Goal: Information Seeking & Learning: Learn about a topic

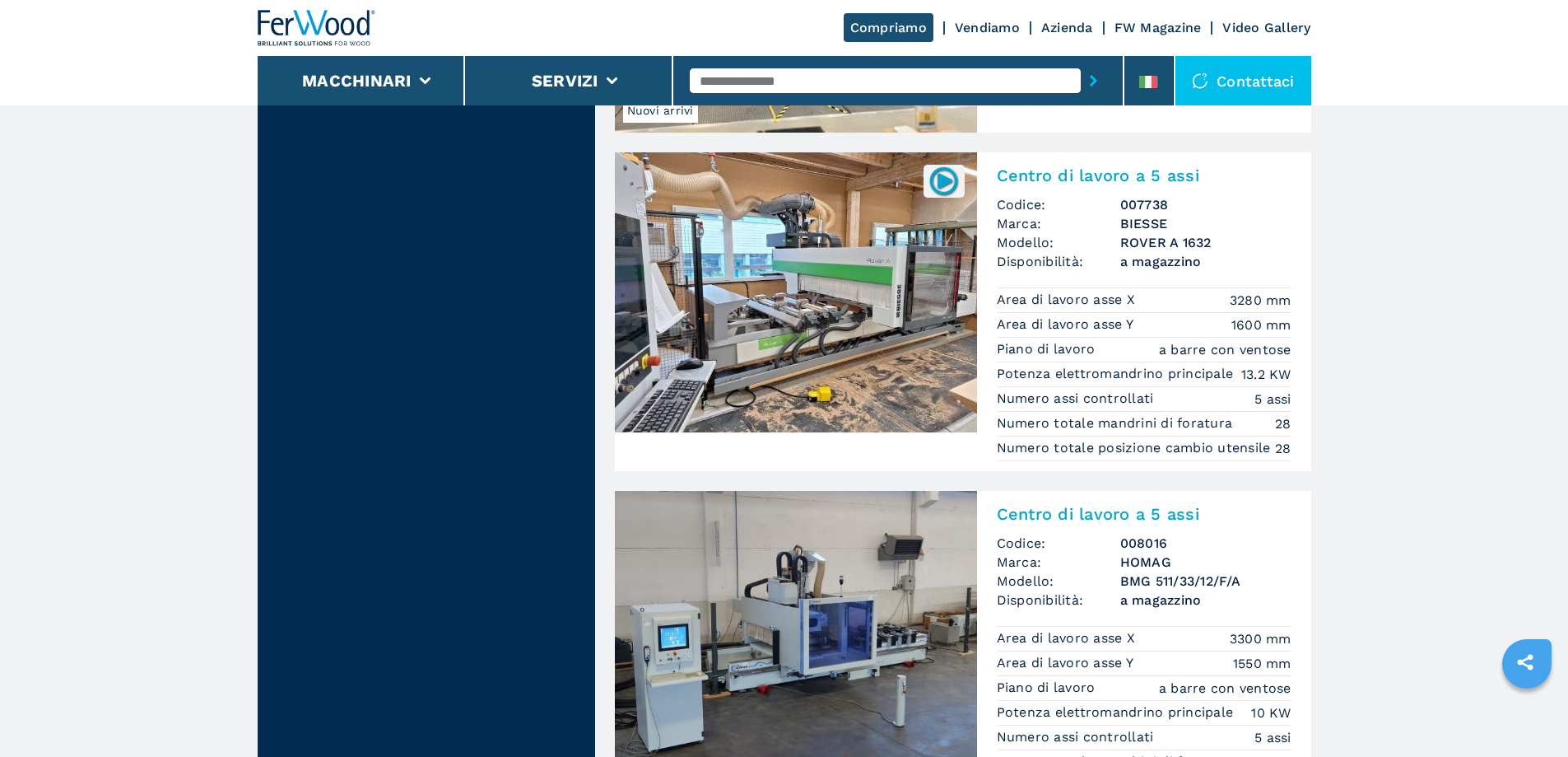
scroll to position [2223, 0]
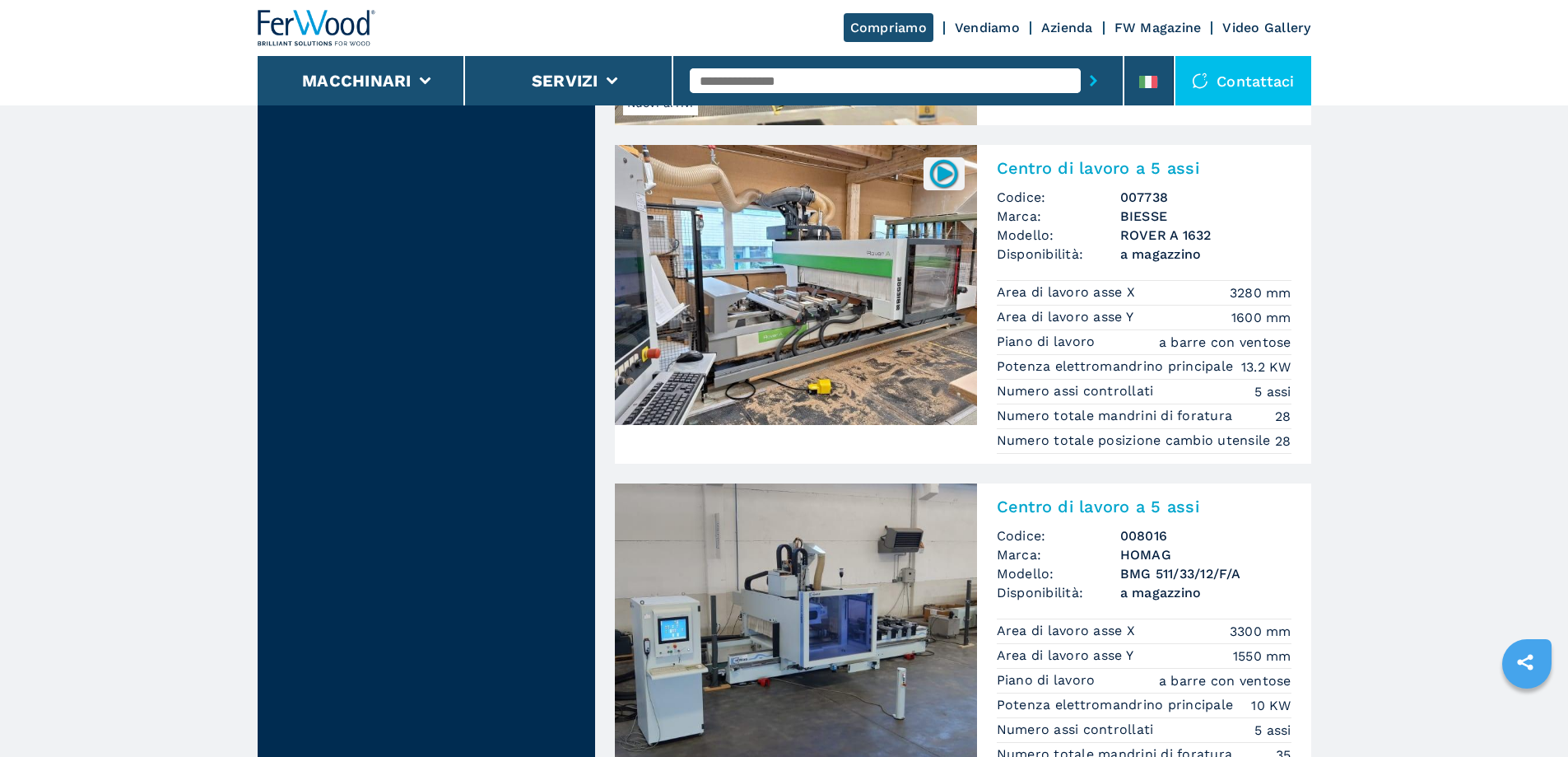
click at [825, 282] on img at bounding box center [796, 284] width 362 height 280
click at [825, 277] on img at bounding box center [796, 284] width 362 height 280
click at [1088, 165] on h2 "Centro di lavoro a 5 assi" at bounding box center [1144, 168] width 294 height 20
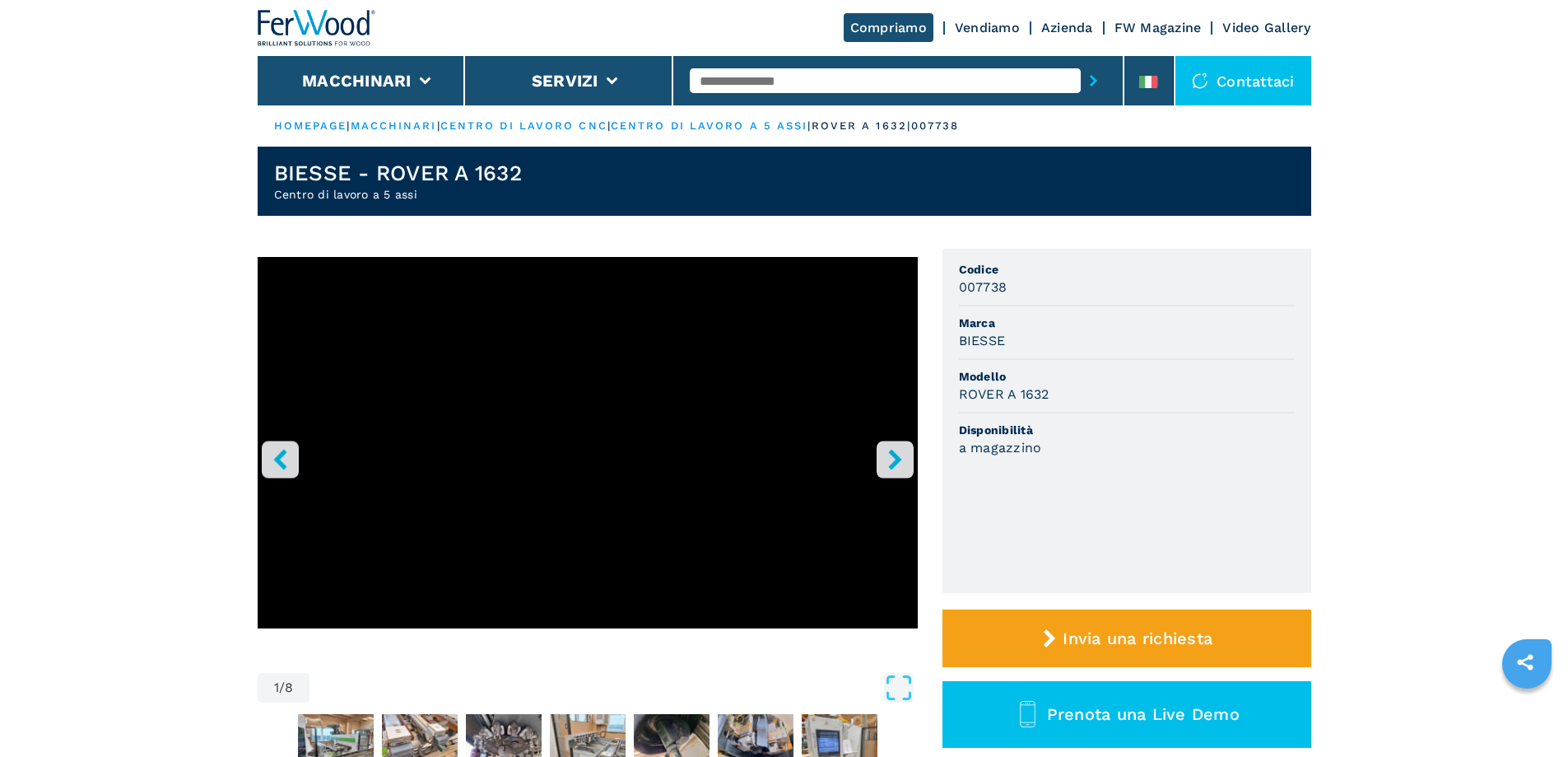
click at [892, 456] on icon "right-button" at bounding box center [895, 459] width 20 height 21
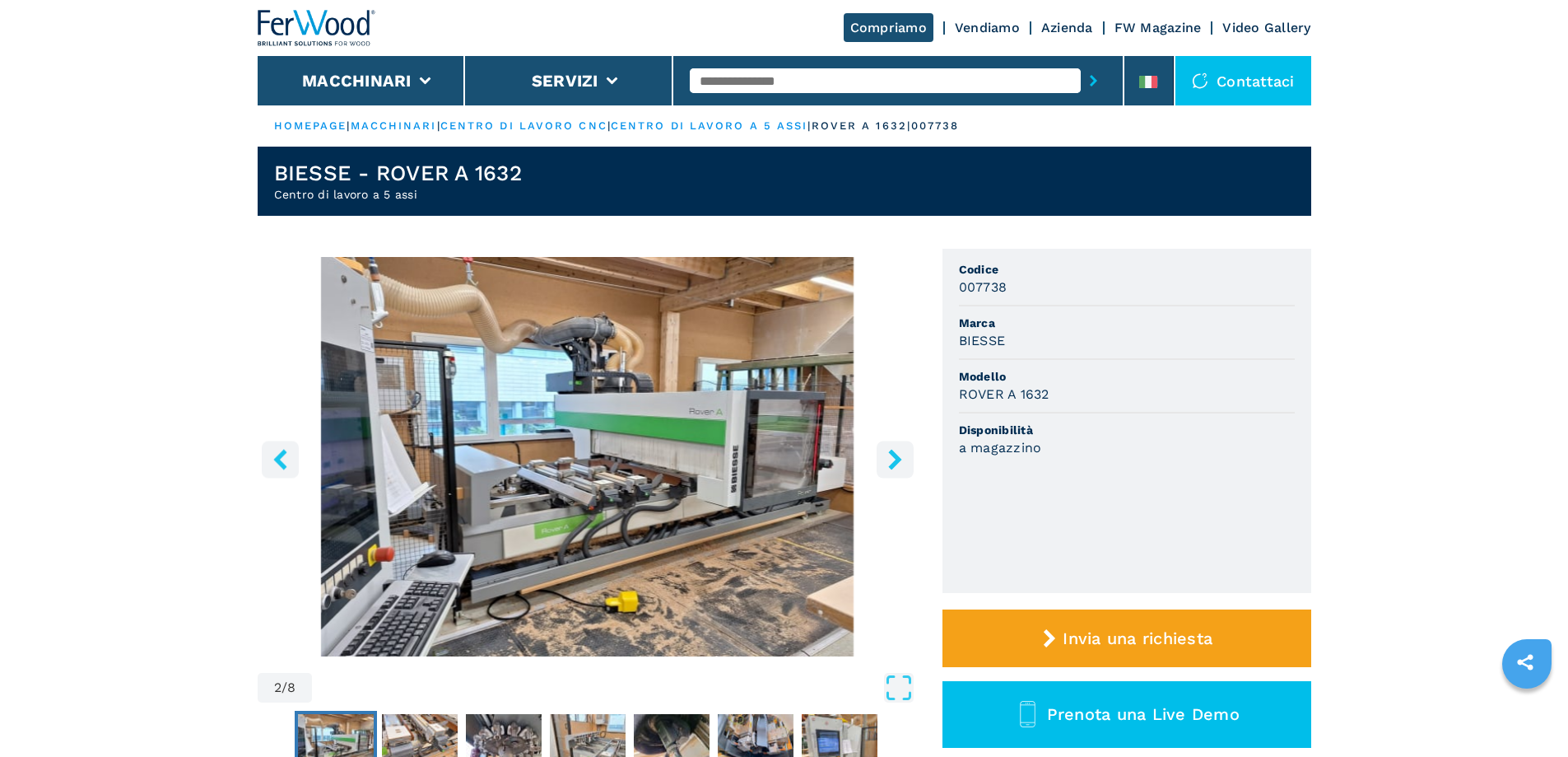
click at [652, 483] on img "Go to Slide 2" at bounding box center [587, 457] width 660 height 399
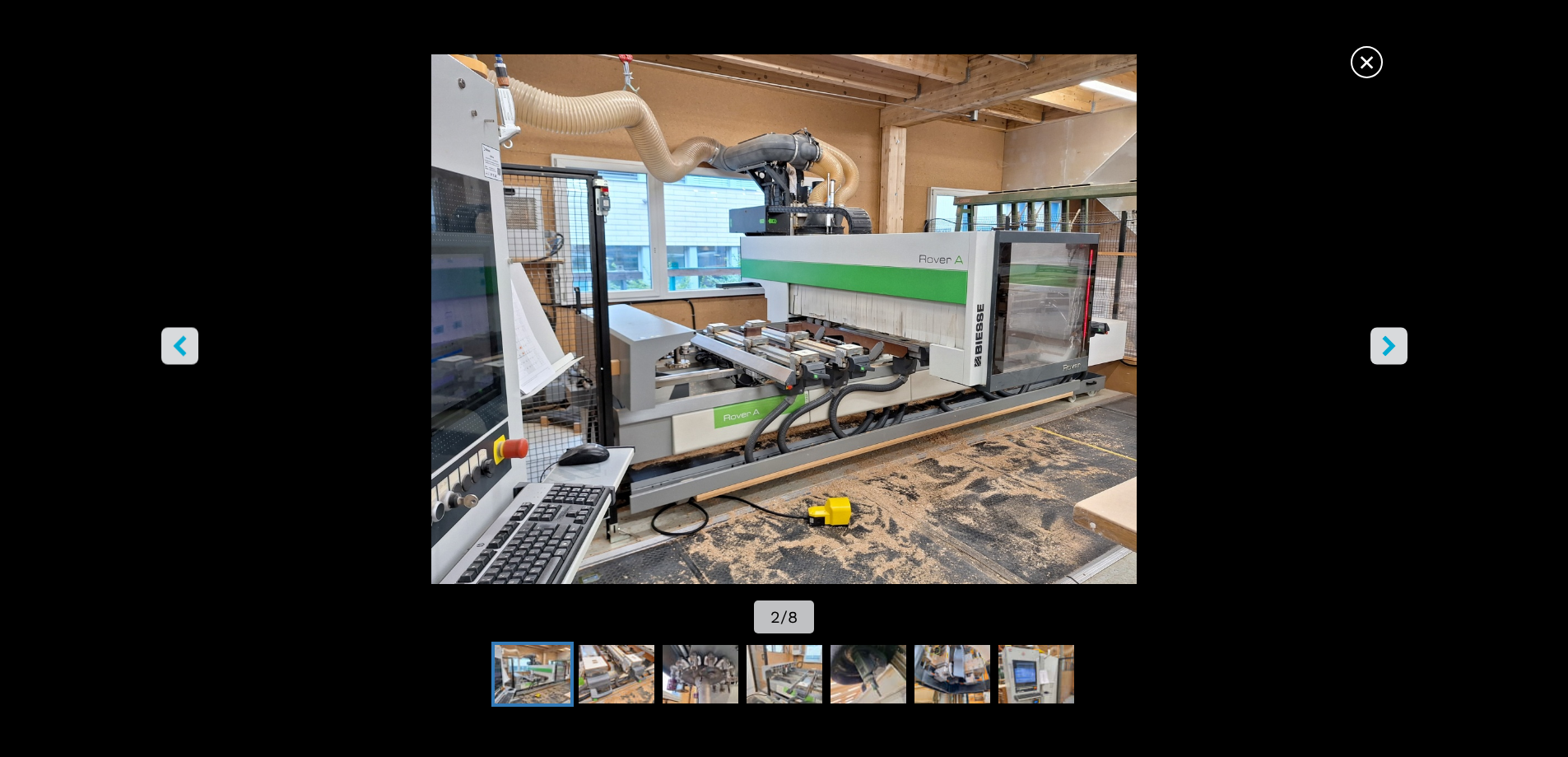
click at [941, 192] on img "Go to Slide 2" at bounding box center [784, 319] width 1411 height 530
click at [1377, 347] on button "right-button" at bounding box center [1389, 346] width 37 height 37
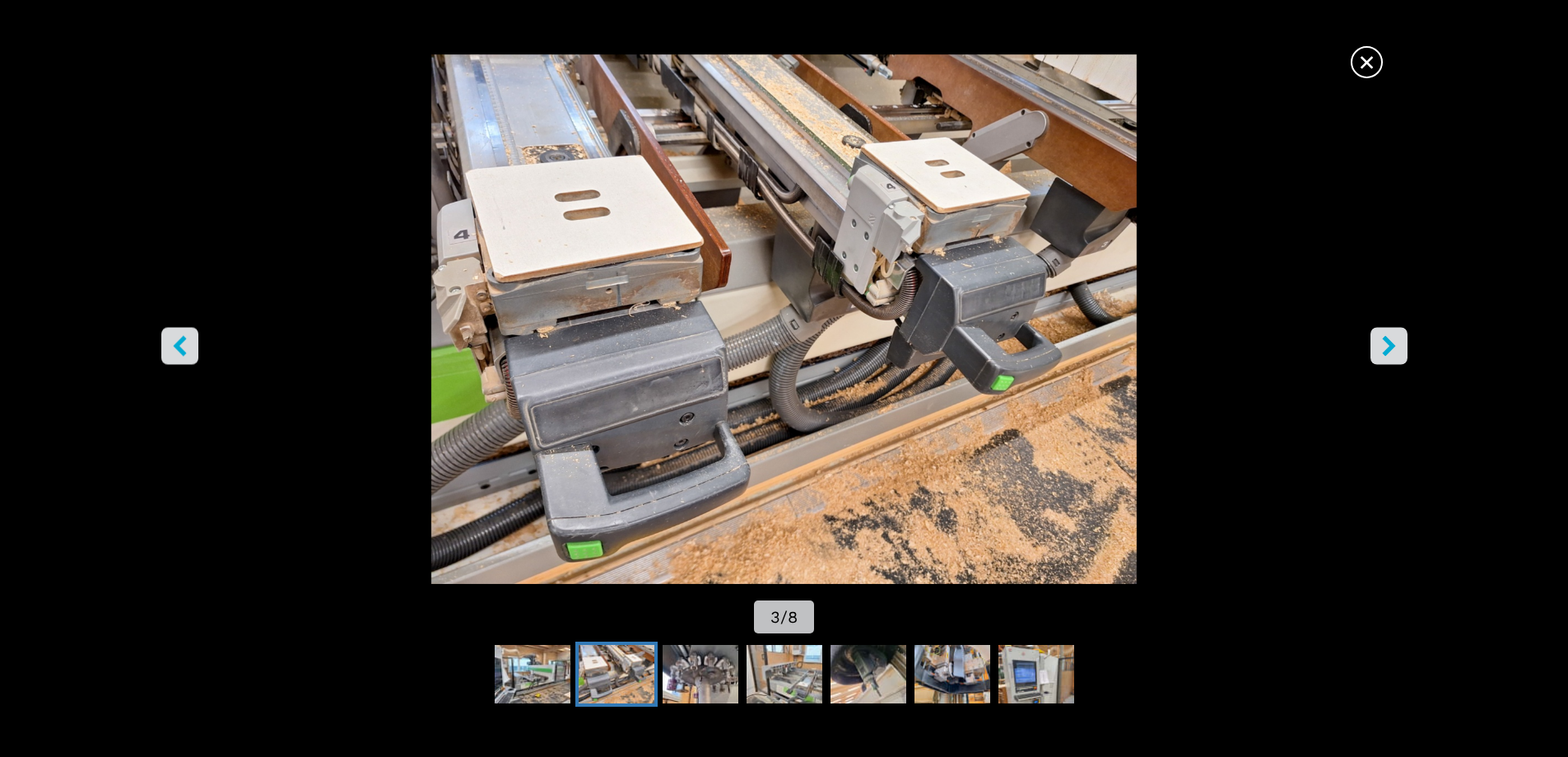
click at [1394, 351] on icon "right-button" at bounding box center [1389, 345] width 20 height 21
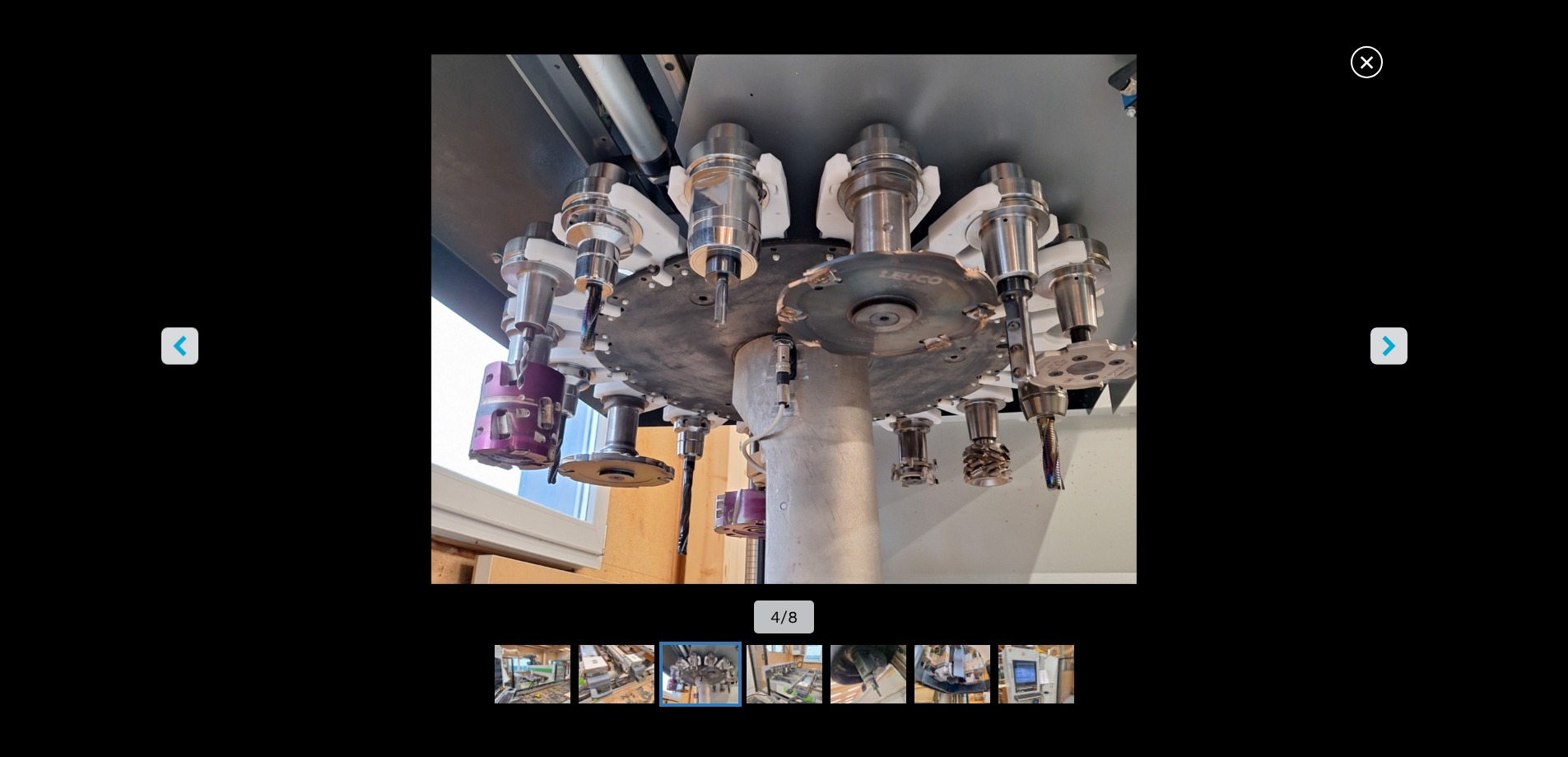
click at [1394, 351] on icon "right-button" at bounding box center [1389, 345] width 20 height 21
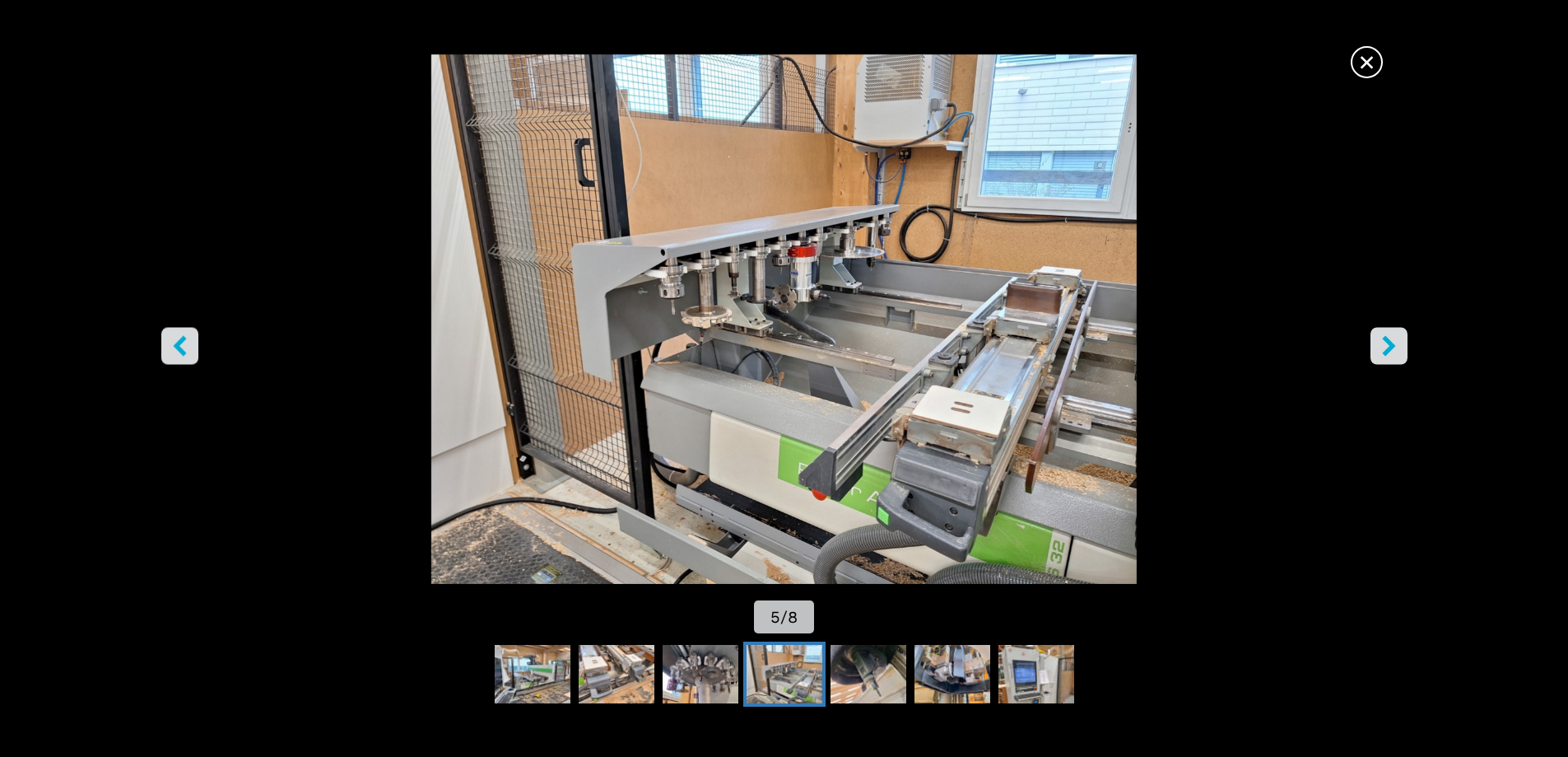
click at [1394, 351] on icon "right-button" at bounding box center [1389, 345] width 20 height 21
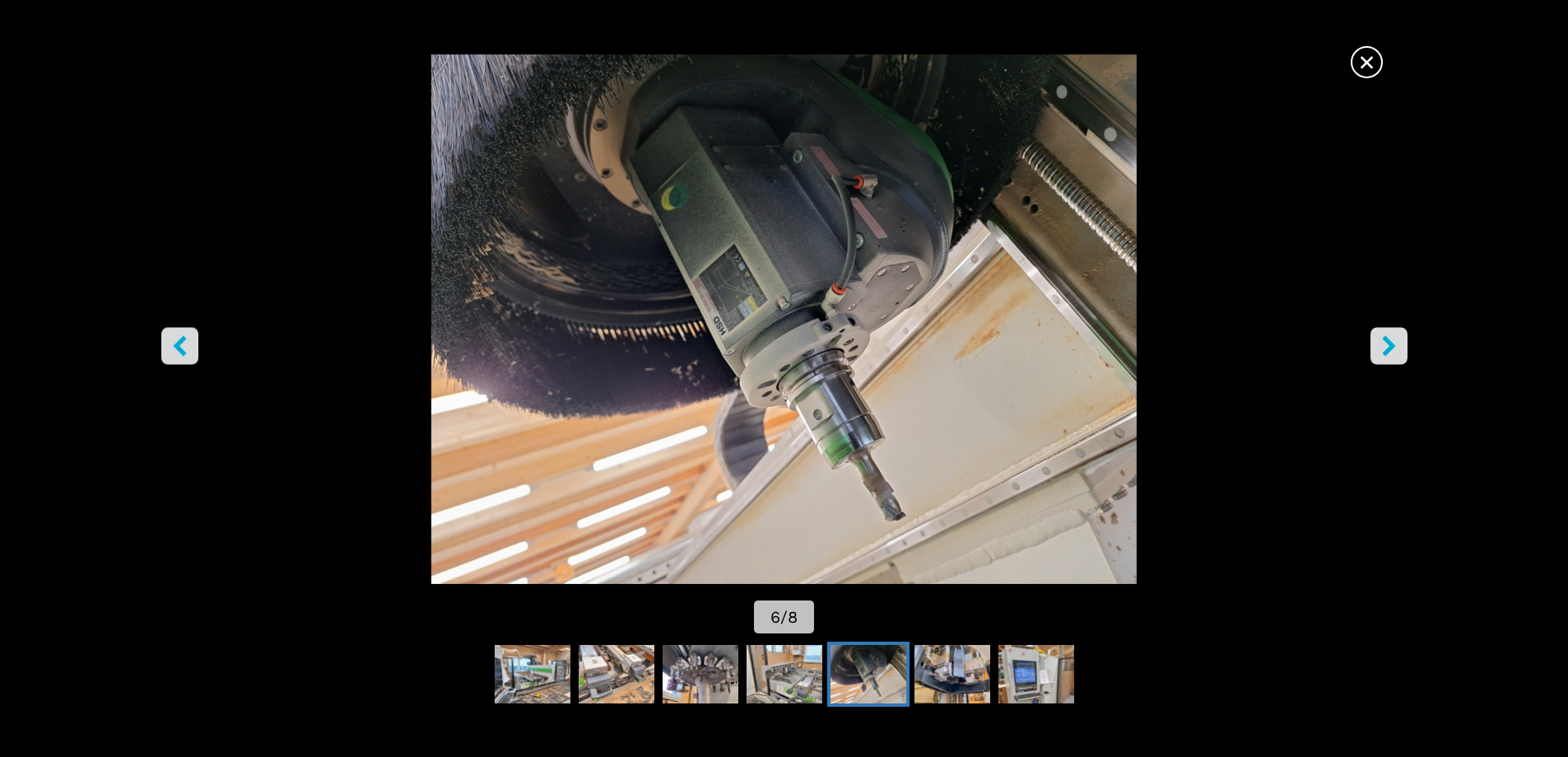
click at [752, 316] on img "Go to Slide 6" at bounding box center [784, 319] width 1411 height 530
click at [1376, 343] on button "right-button" at bounding box center [1389, 346] width 37 height 37
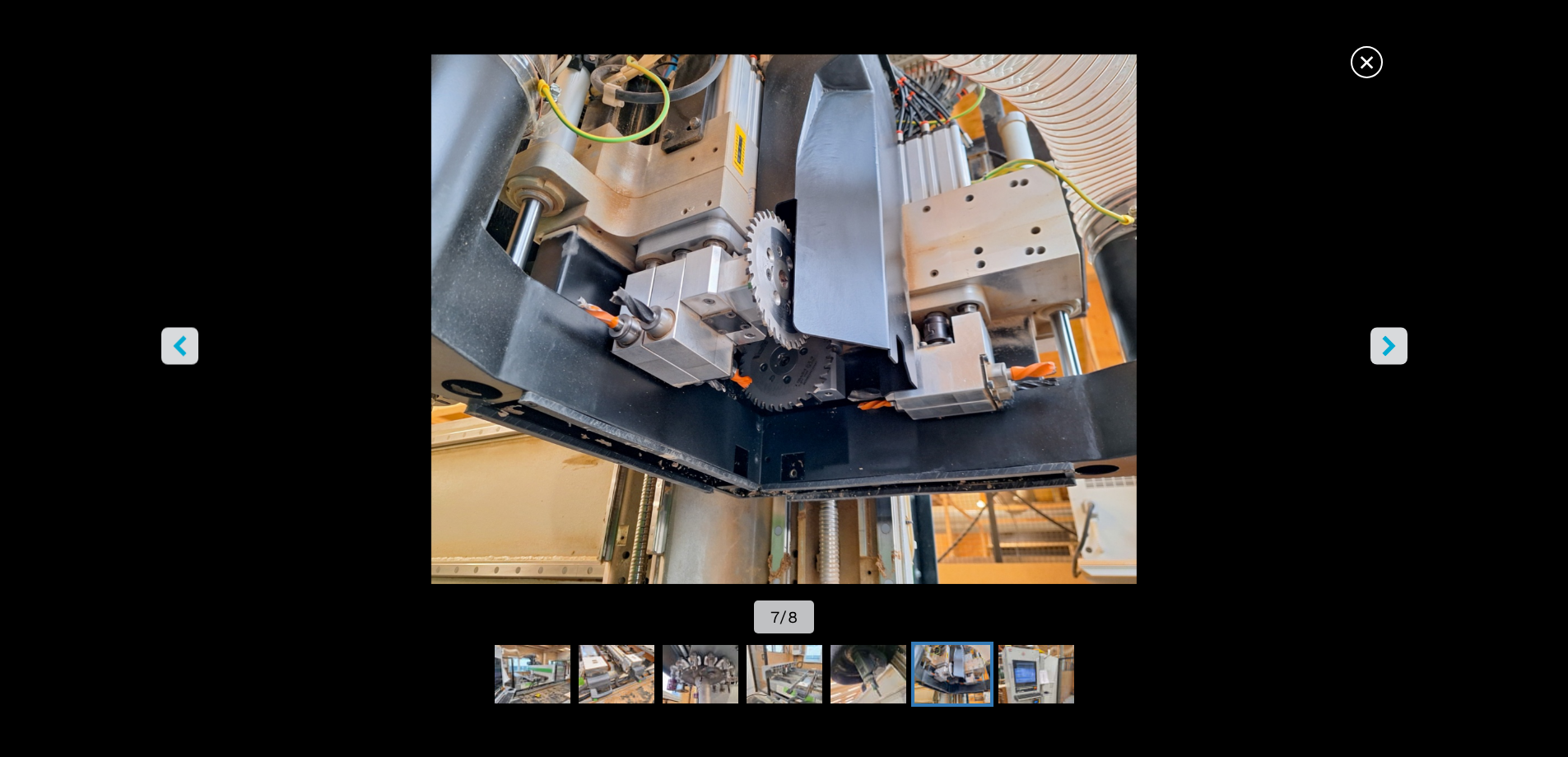
click at [1376, 343] on button "right-button" at bounding box center [1389, 346] width 37 height 37
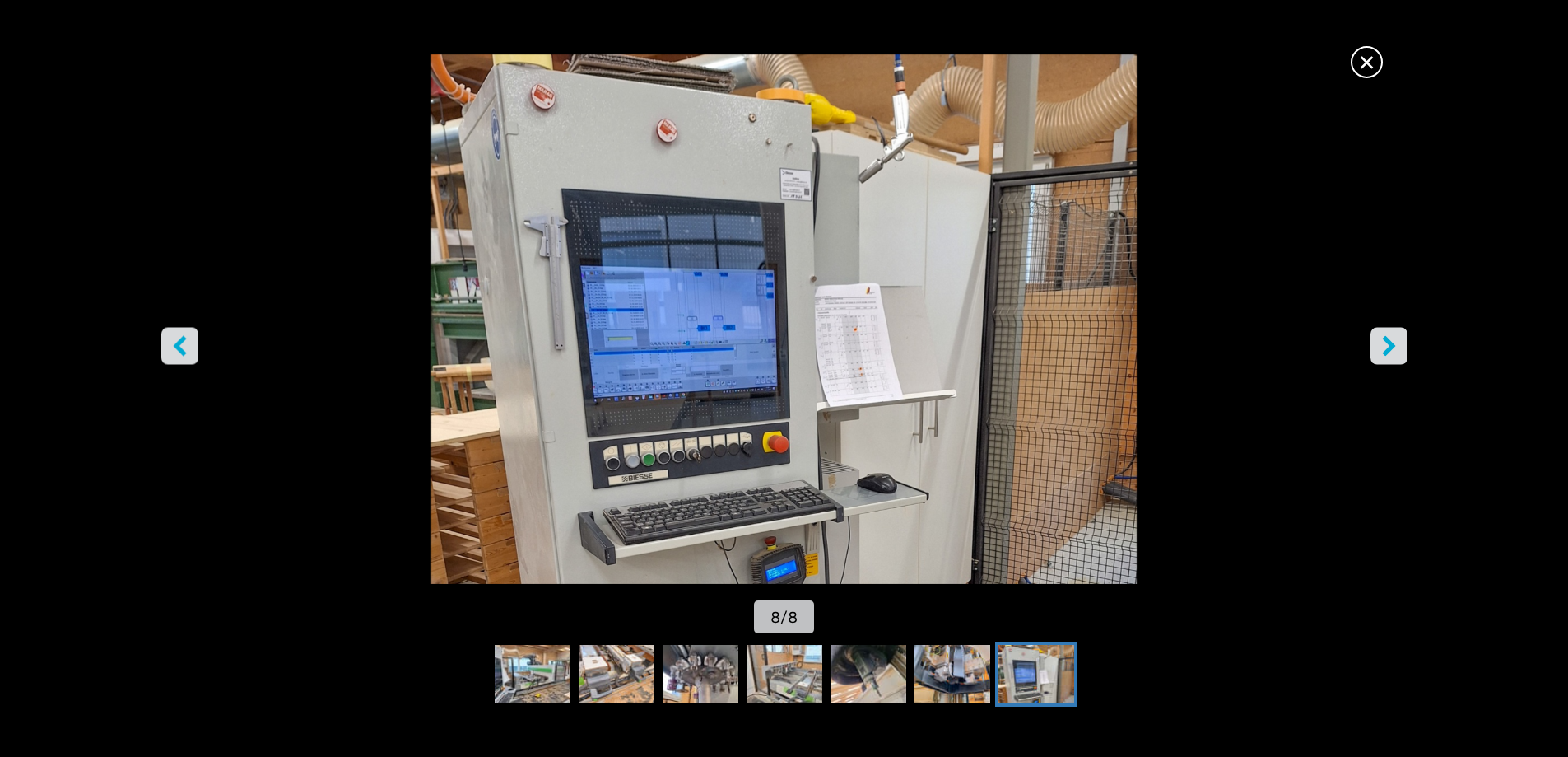
click at [713, 344] on img "Go to Slide 8" at bounding box center [784, 319] width 1411 height 530
click at [793, 555] on img "Go to Slide 8" at bounding box center [784, 319] width 1411 height 530
click at [555, 684] on img "Go to Slide 2" at bounding box center [532, 675] width 75 height 60
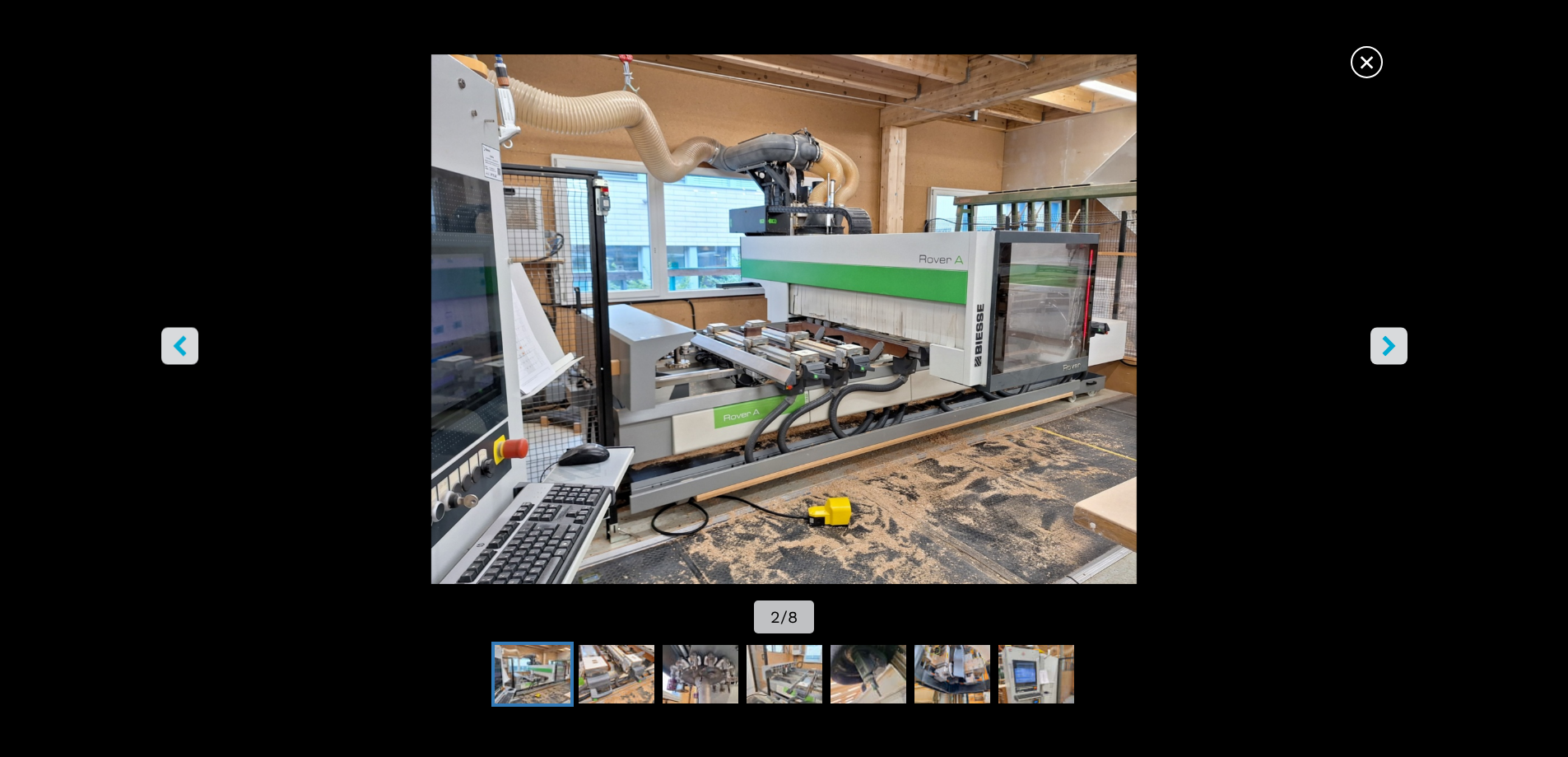
scroll to position [494, 0]
click at [1363, 69] on span "×" at bounding box center [1366, 59] width 29 height 29
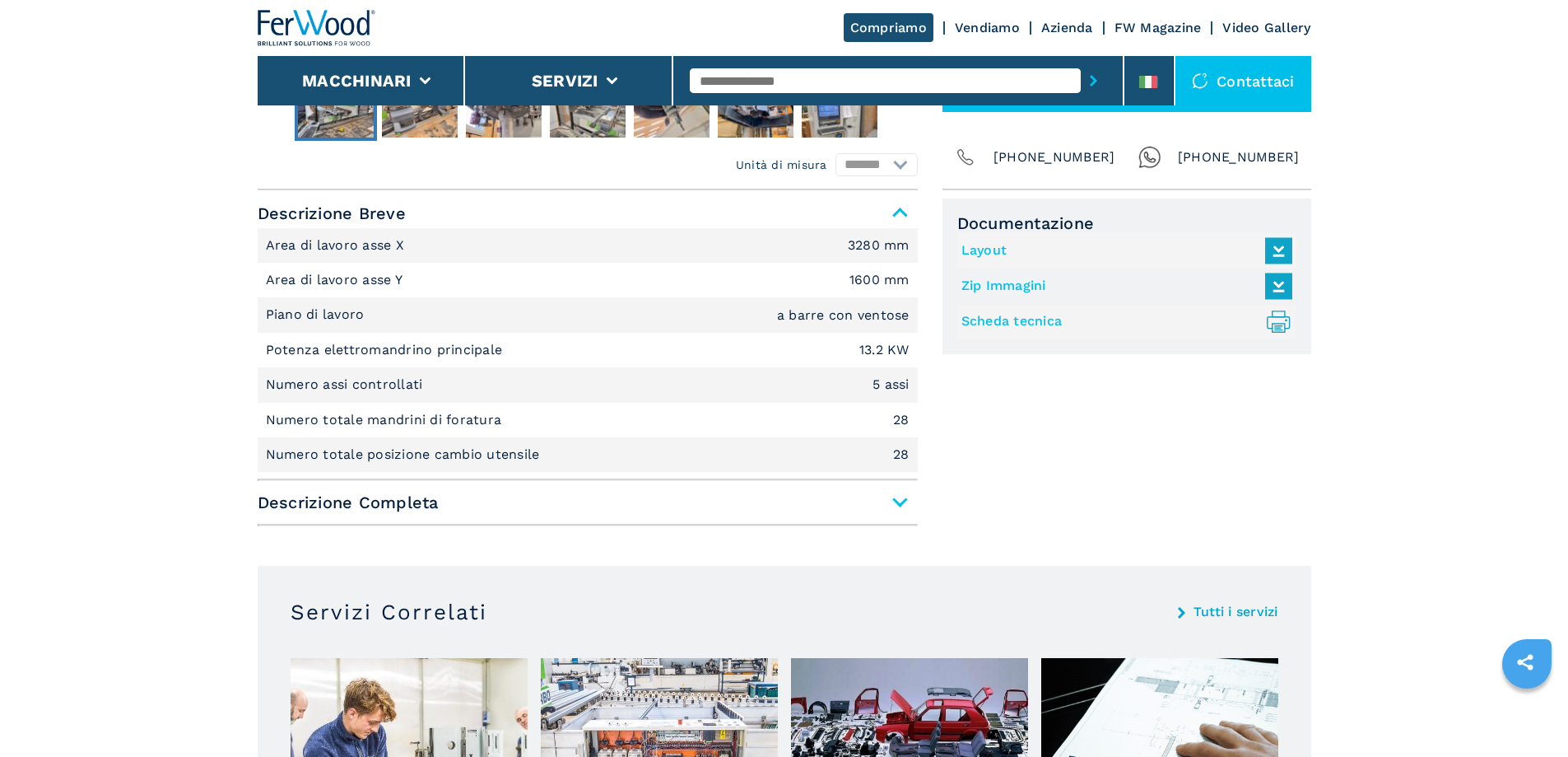
scroll to position [659, 0]
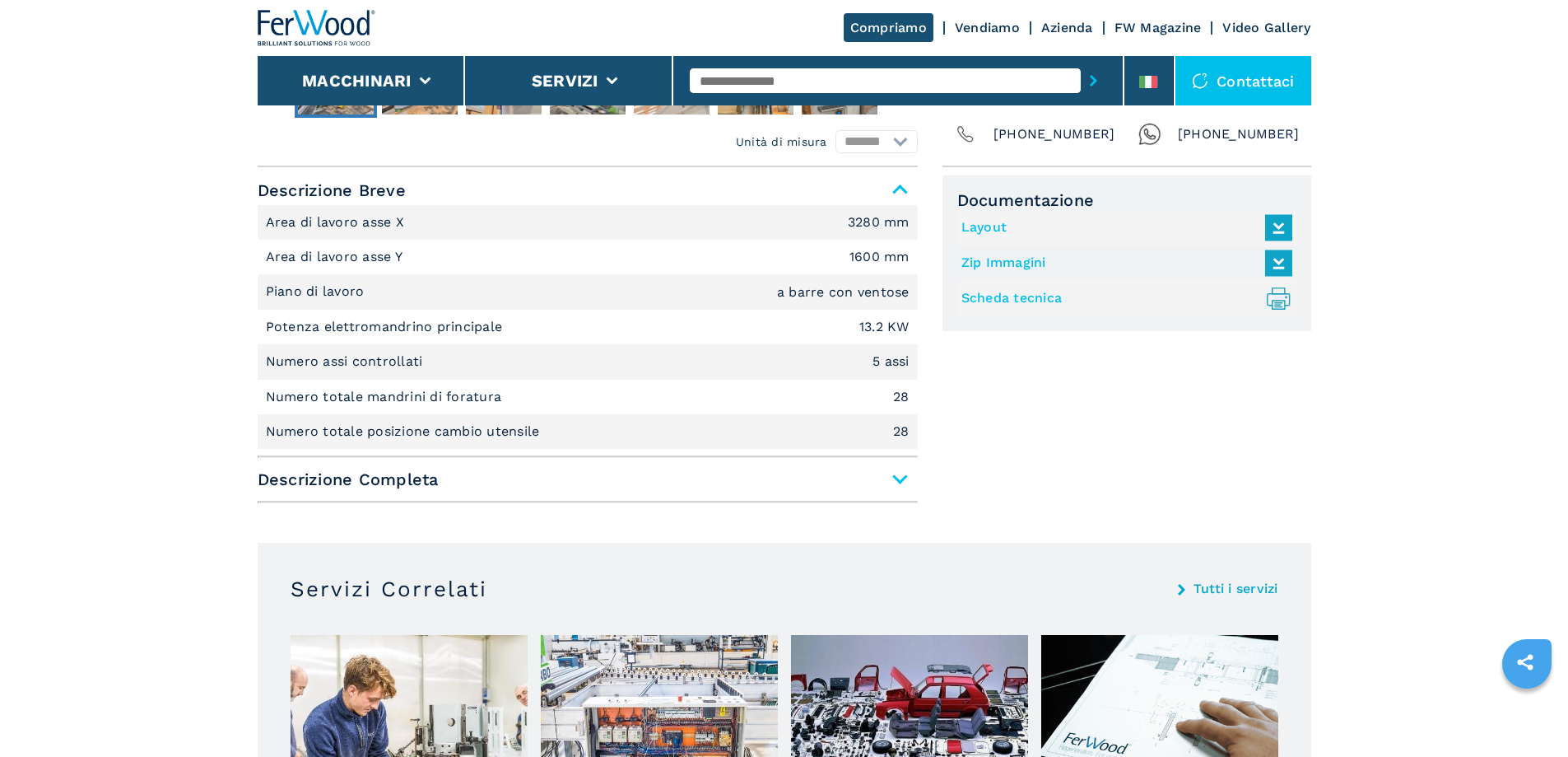
click at [396, 487] on span "Descrizione Completa" at bounding box center [587, 479] width 660 height 30
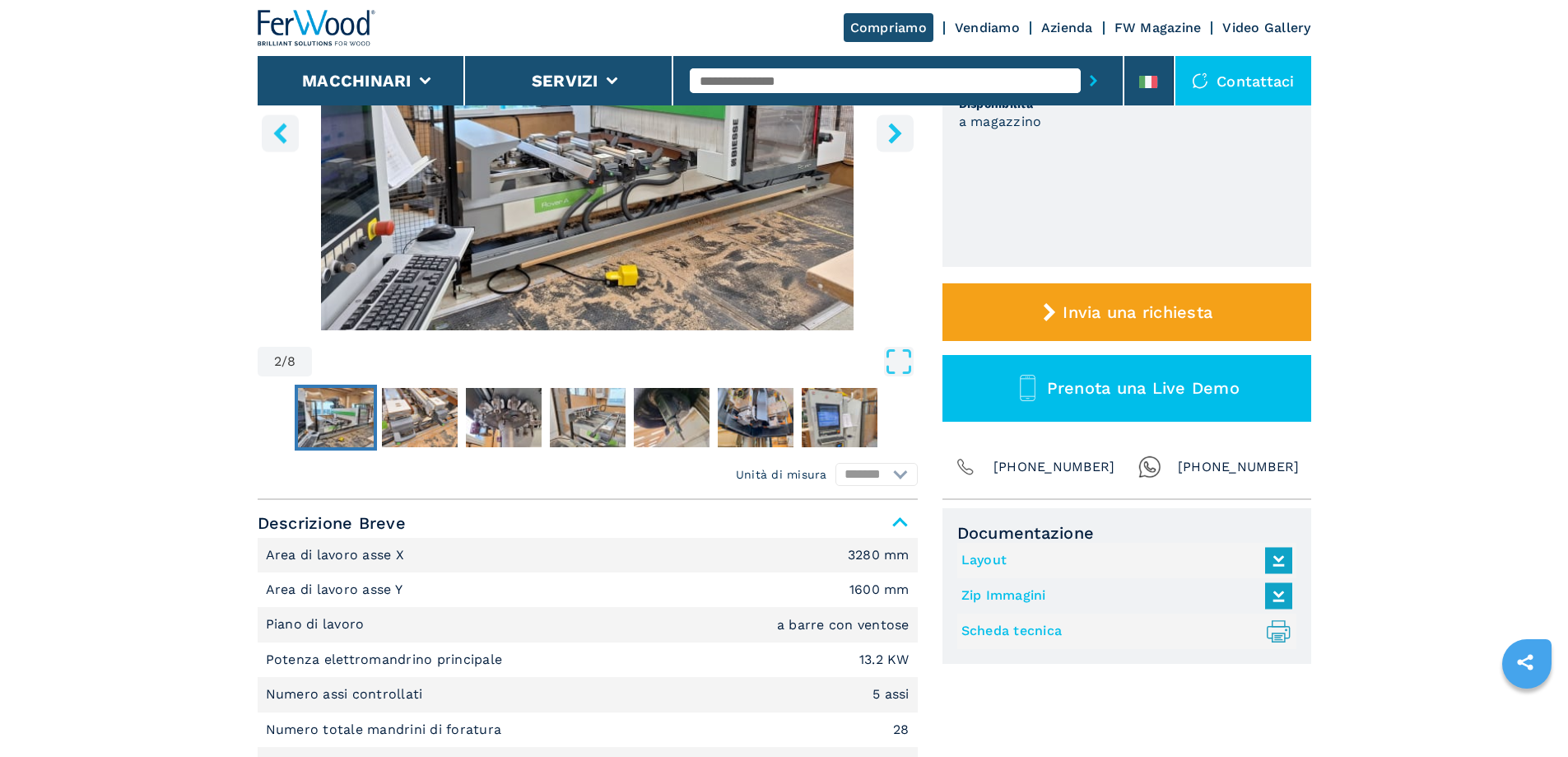
scroll to position [82, 0]
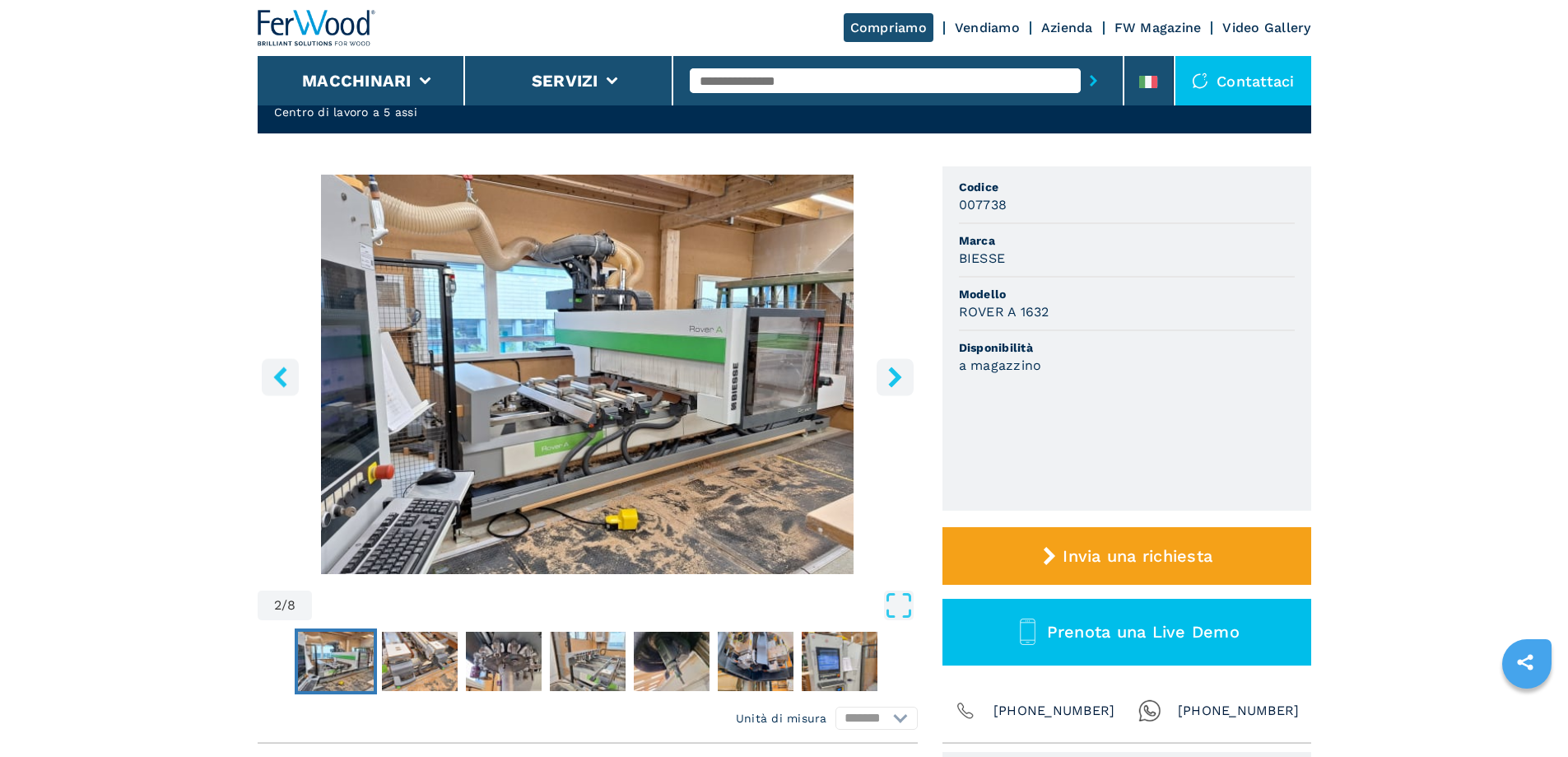
click at [892, 381] on icon "right-button" at bounding box center [894, 377] width 13 height 21
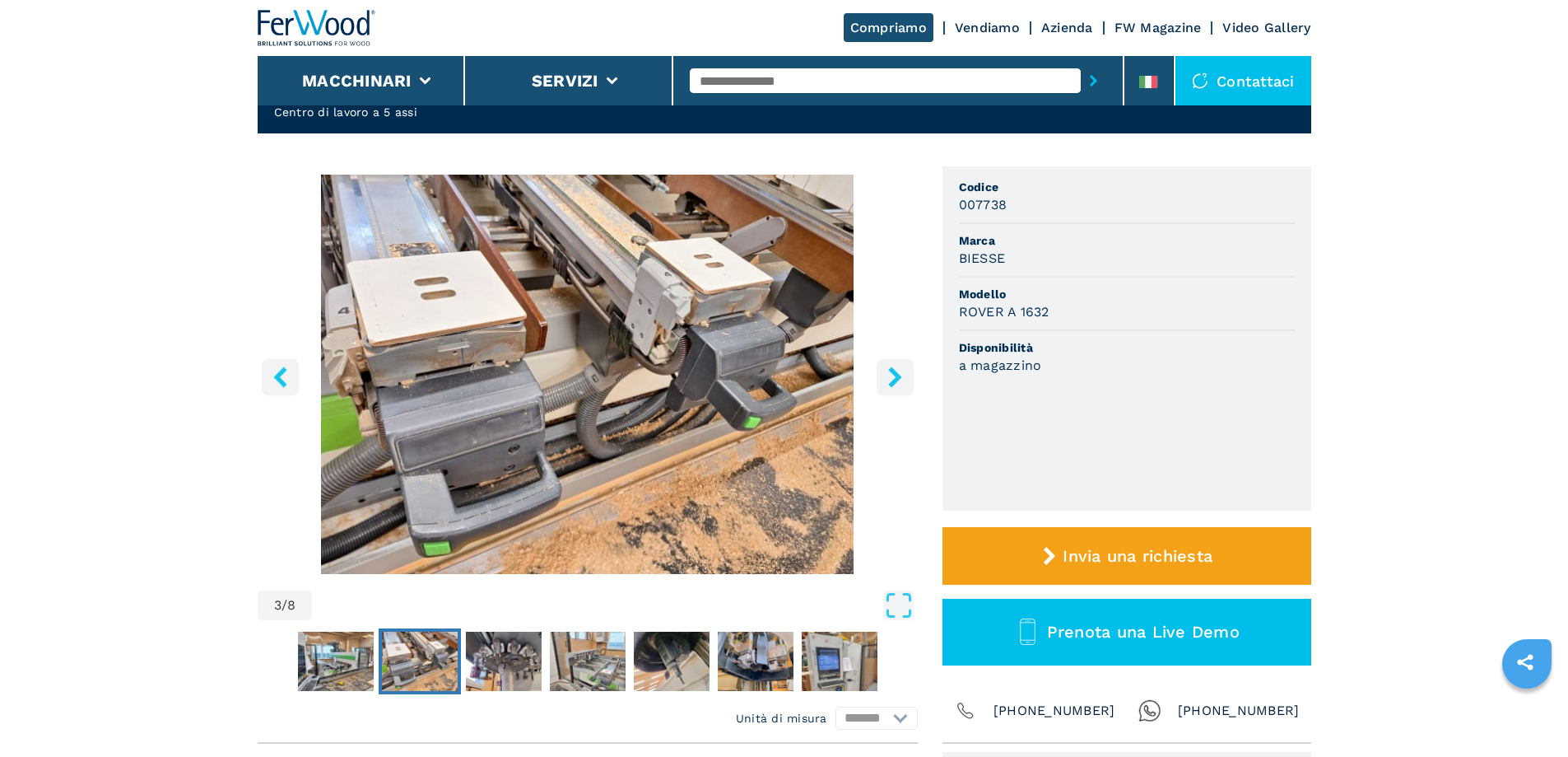
click at [892, 380] on icon "right-button" at bounding box center [894, 377] width 13 height 21
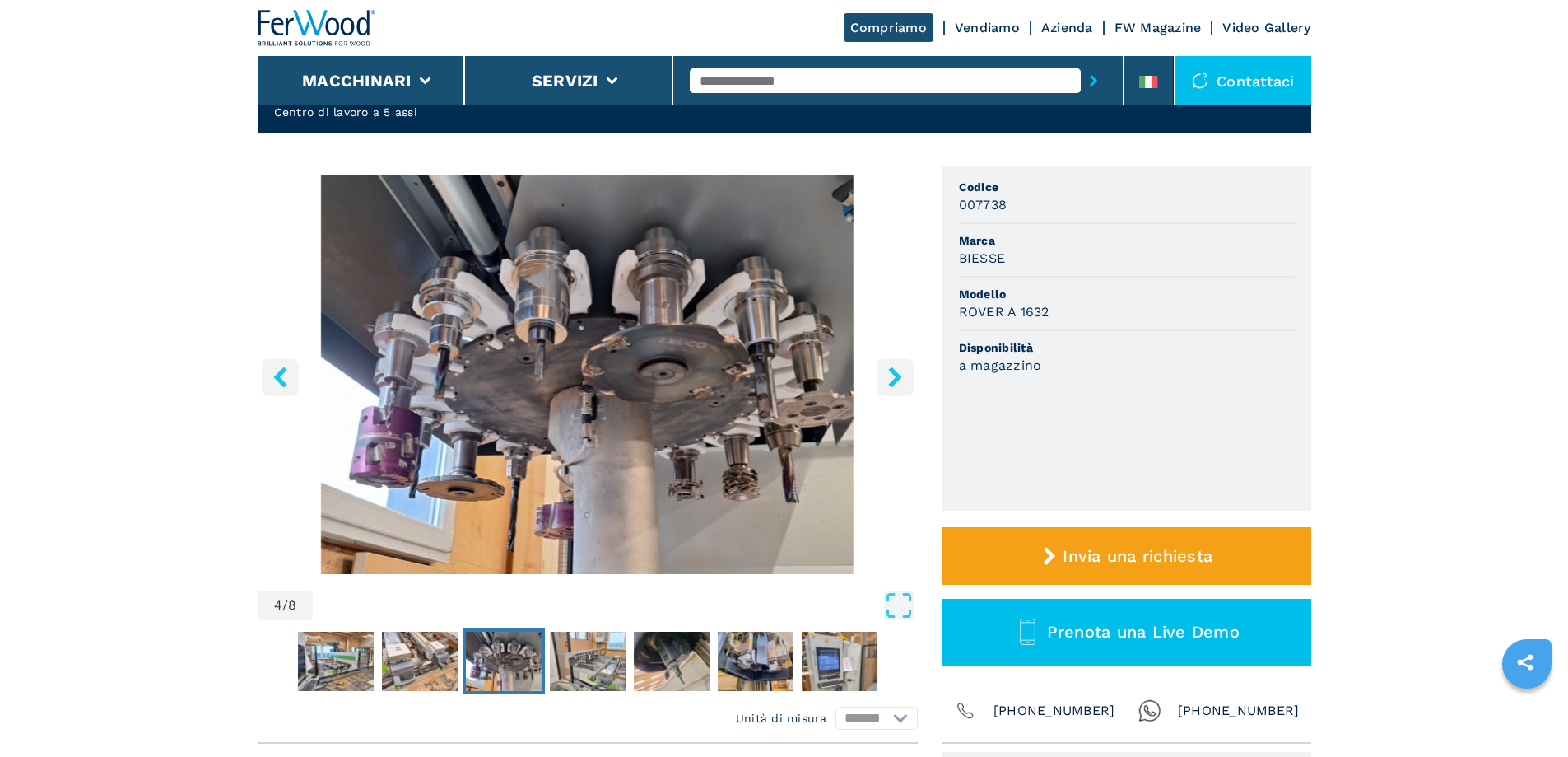
click at [274, 378] on icon "left-button" at bounding box center [280, 377] width 20 height 21
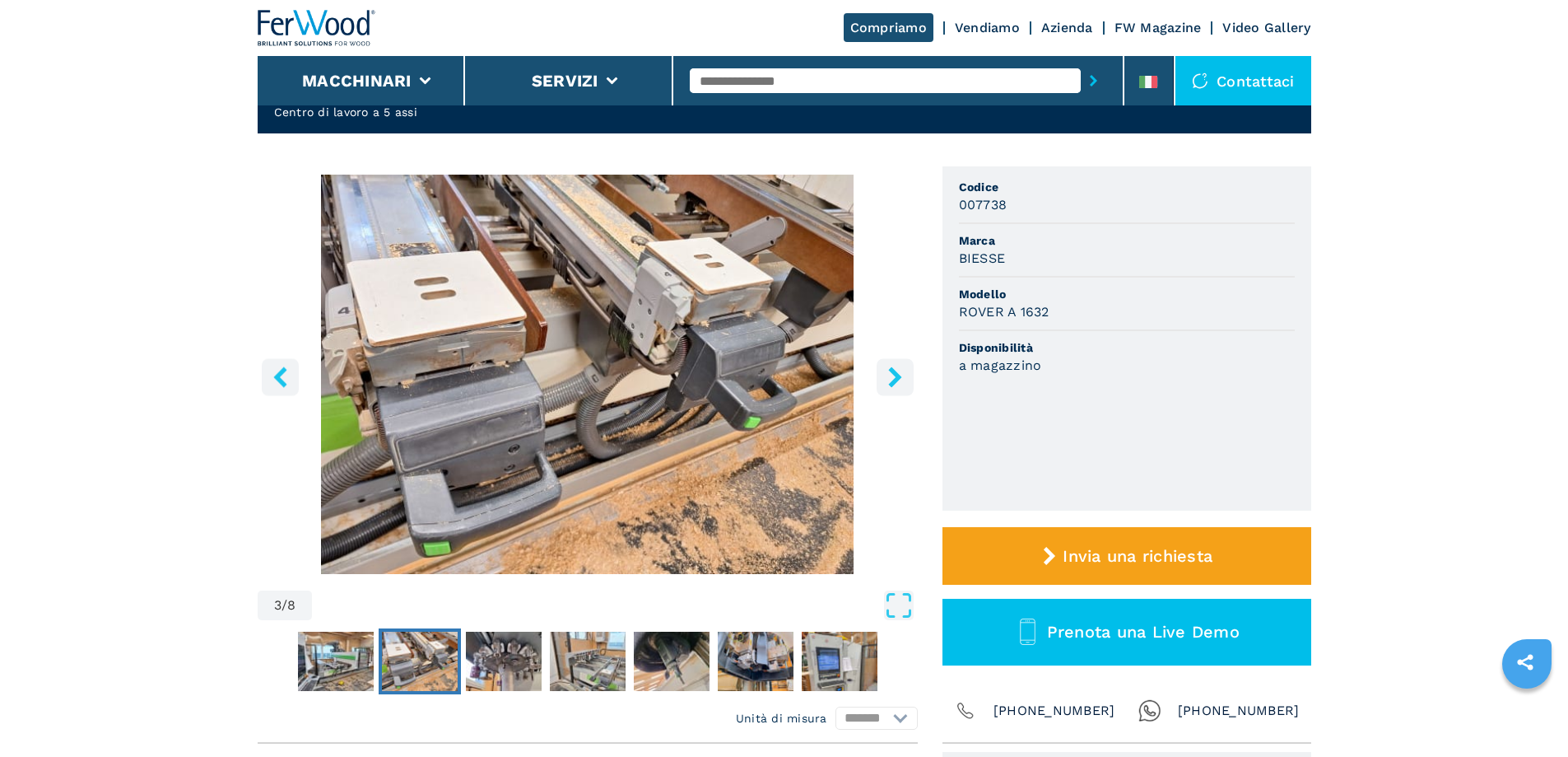
click at [899, 382] on icon "right-button" at bounding box center [895, 377] width 20 height 21
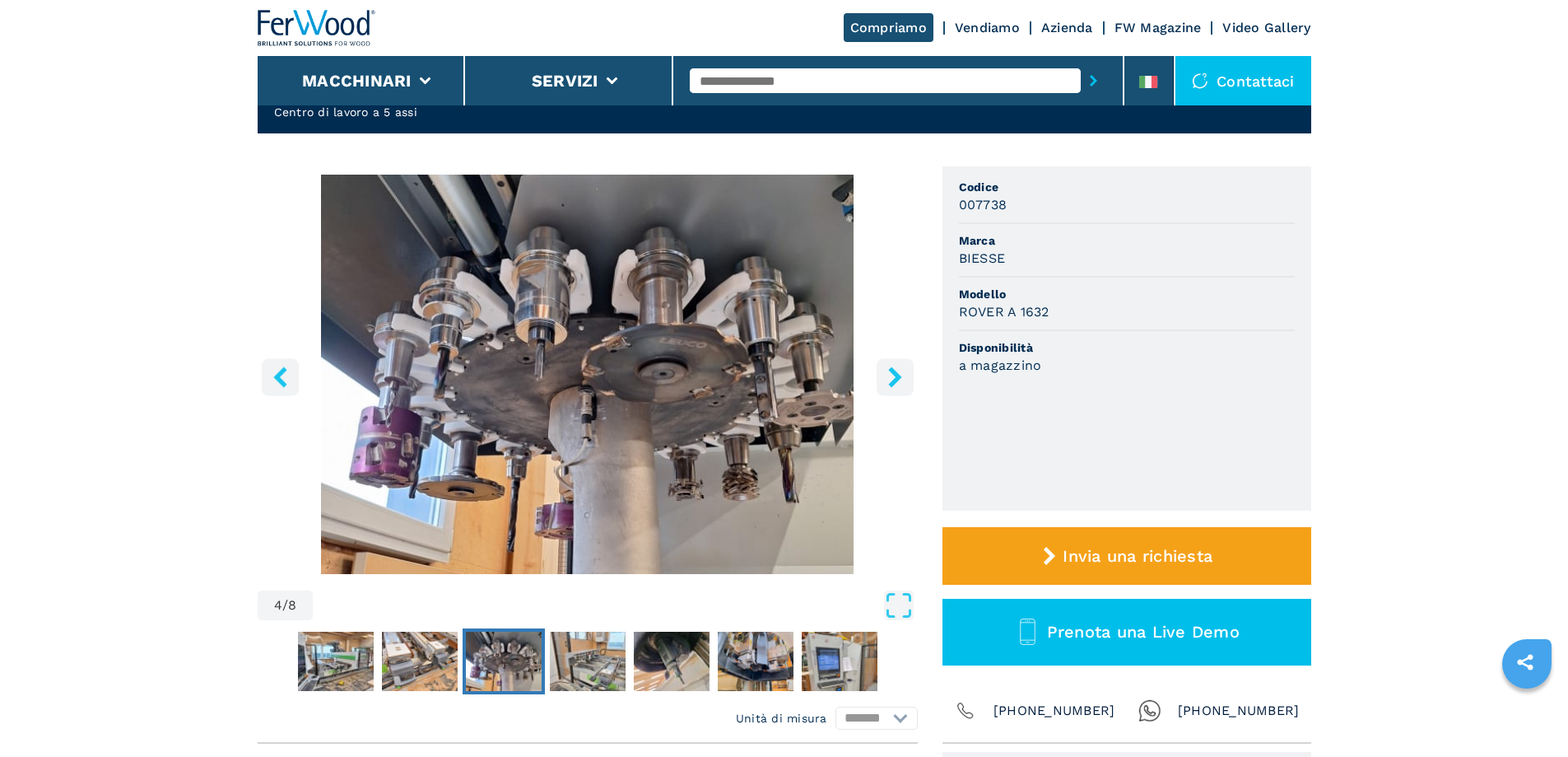
click at [899, 382] on icon "right-button" at bounding box center [895, 377] width 20 height 21
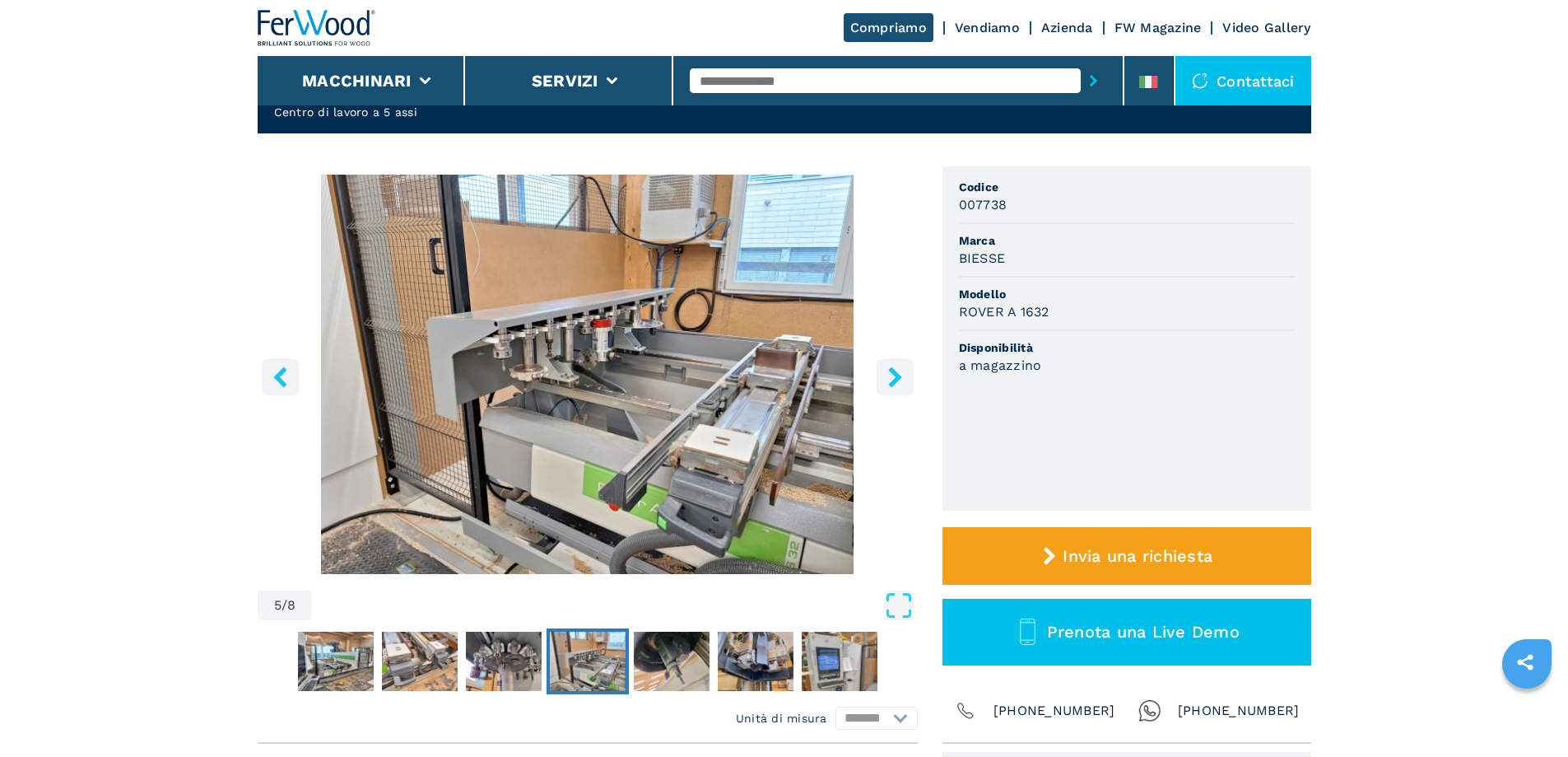
click at [899, 382] on icon "right-button" at bounding box center [895, 377] width 20 height 21
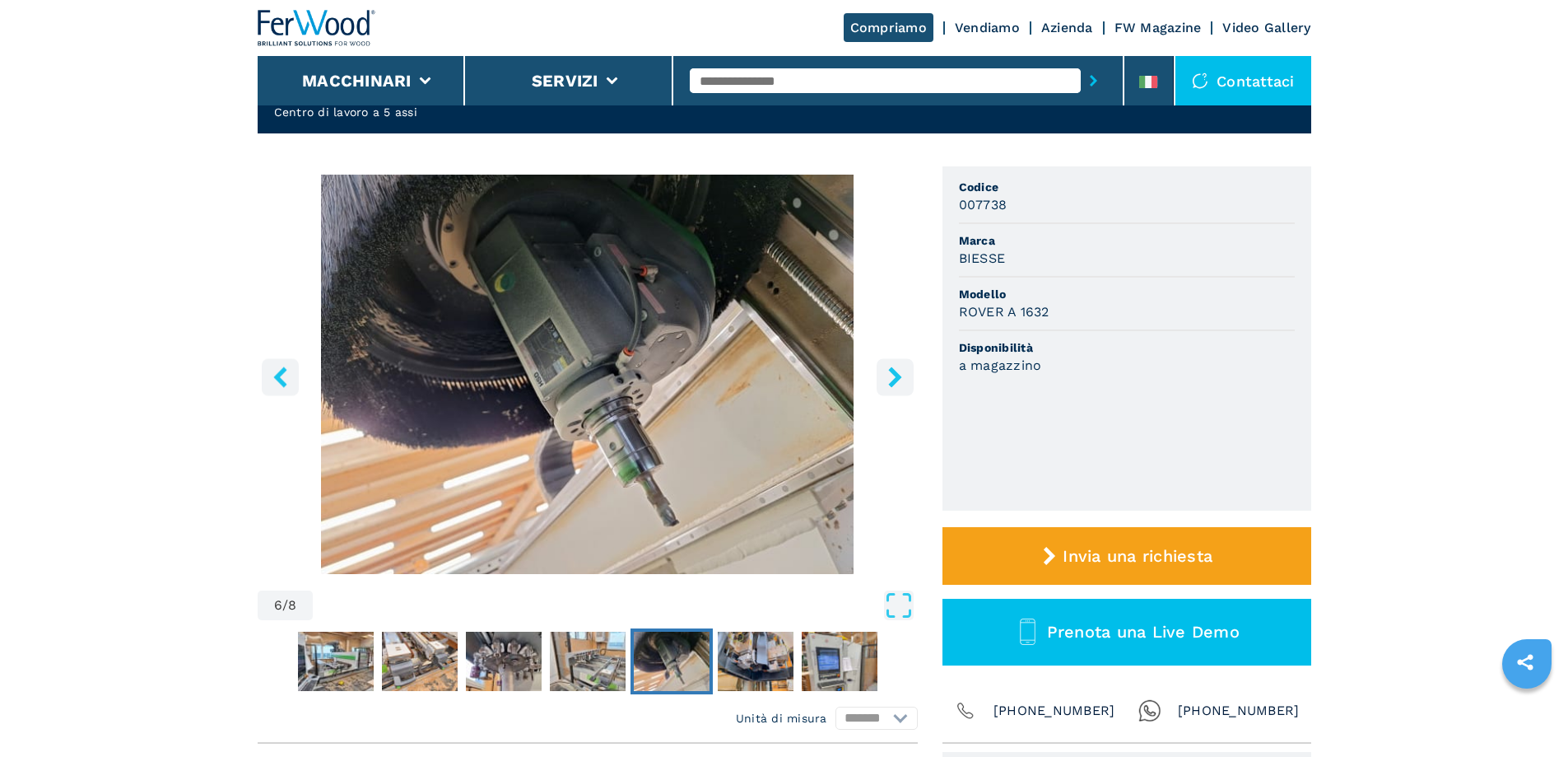
click at [899, 382] on icon "right-button" at bounding box center [895, 377] width 20 height 21
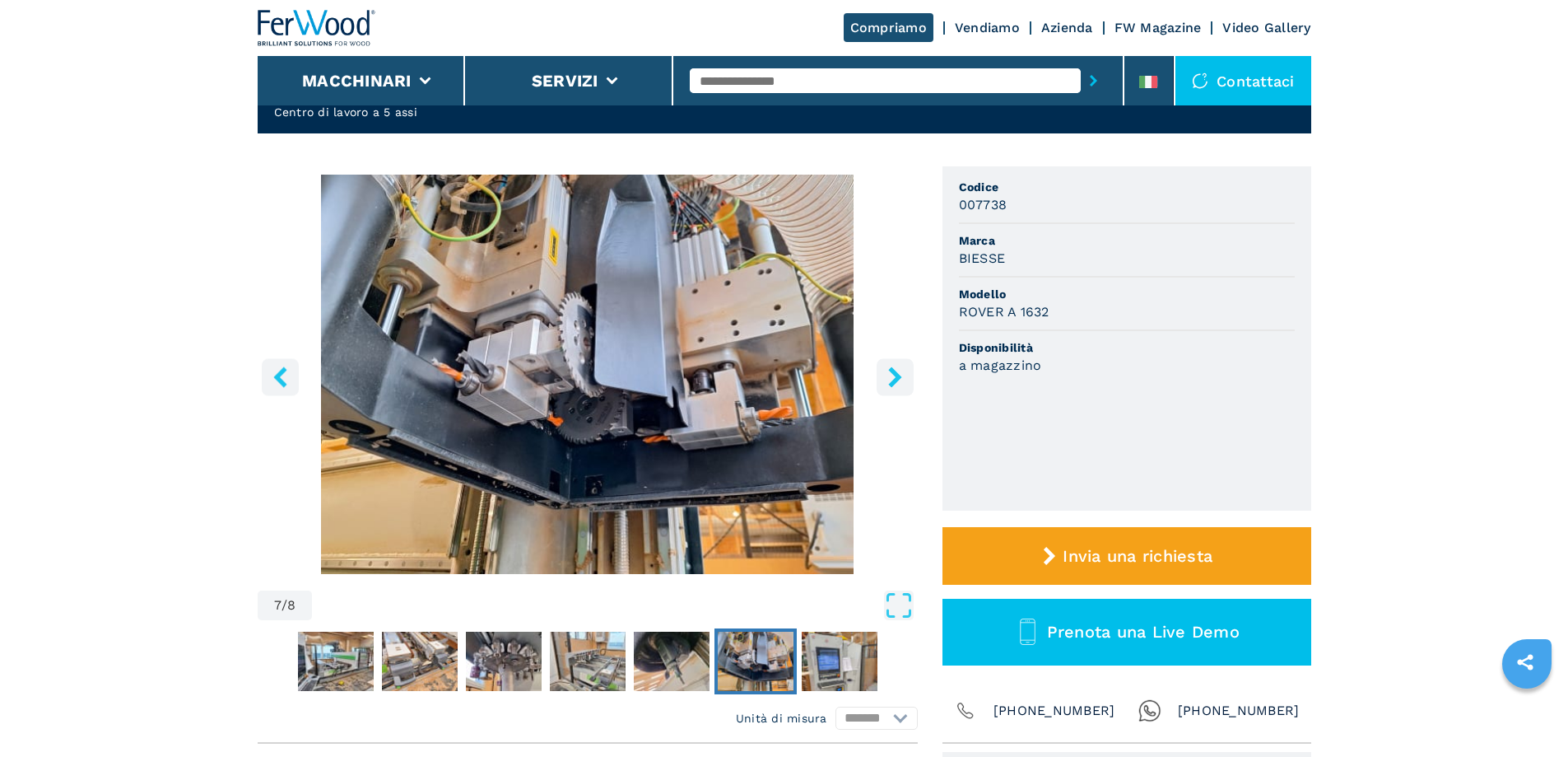
click at [899, 382] on icon "right-button" at bounding box center [895, 377] width 20 height 21
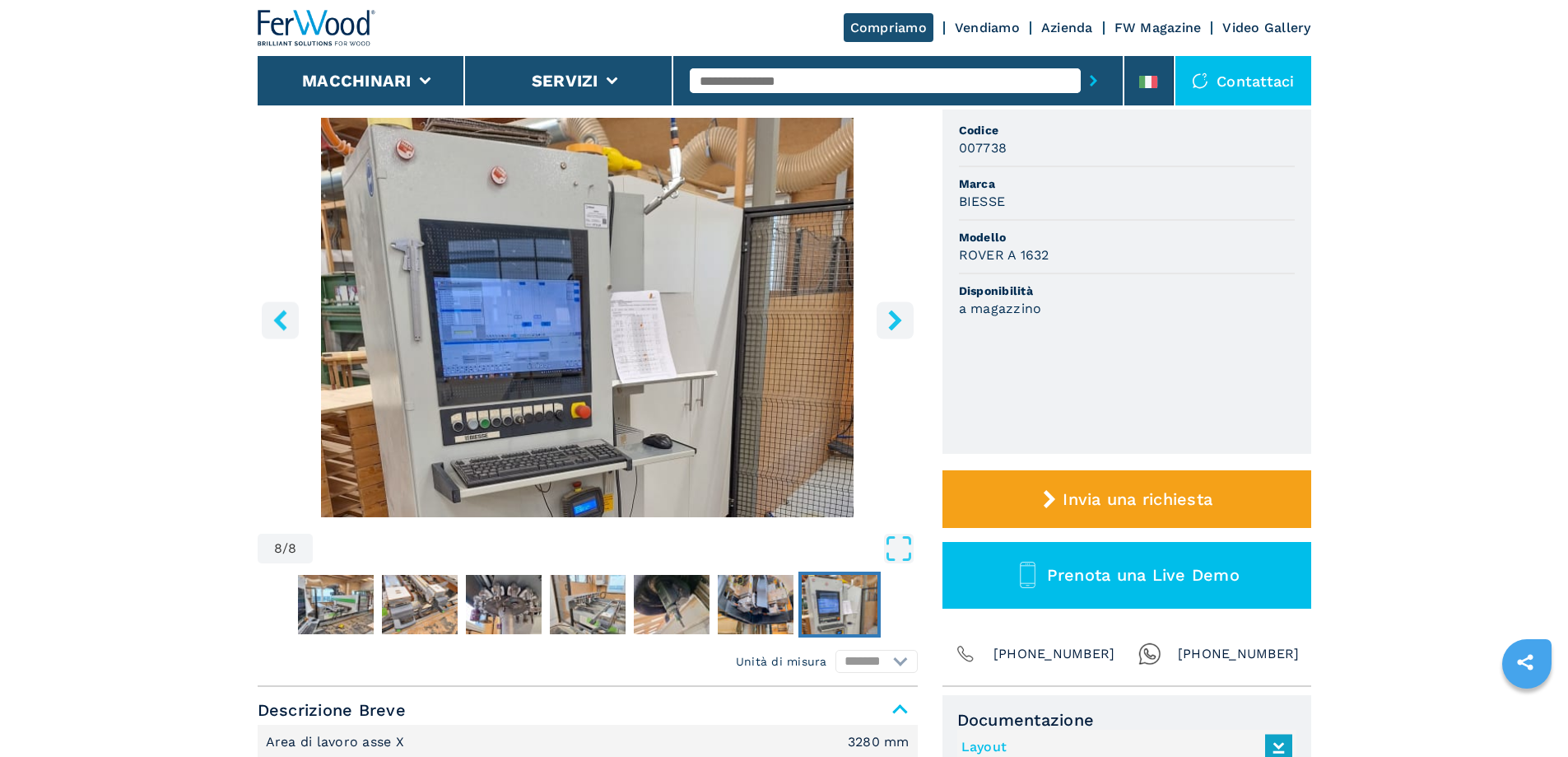
scroll to position [165, 0]
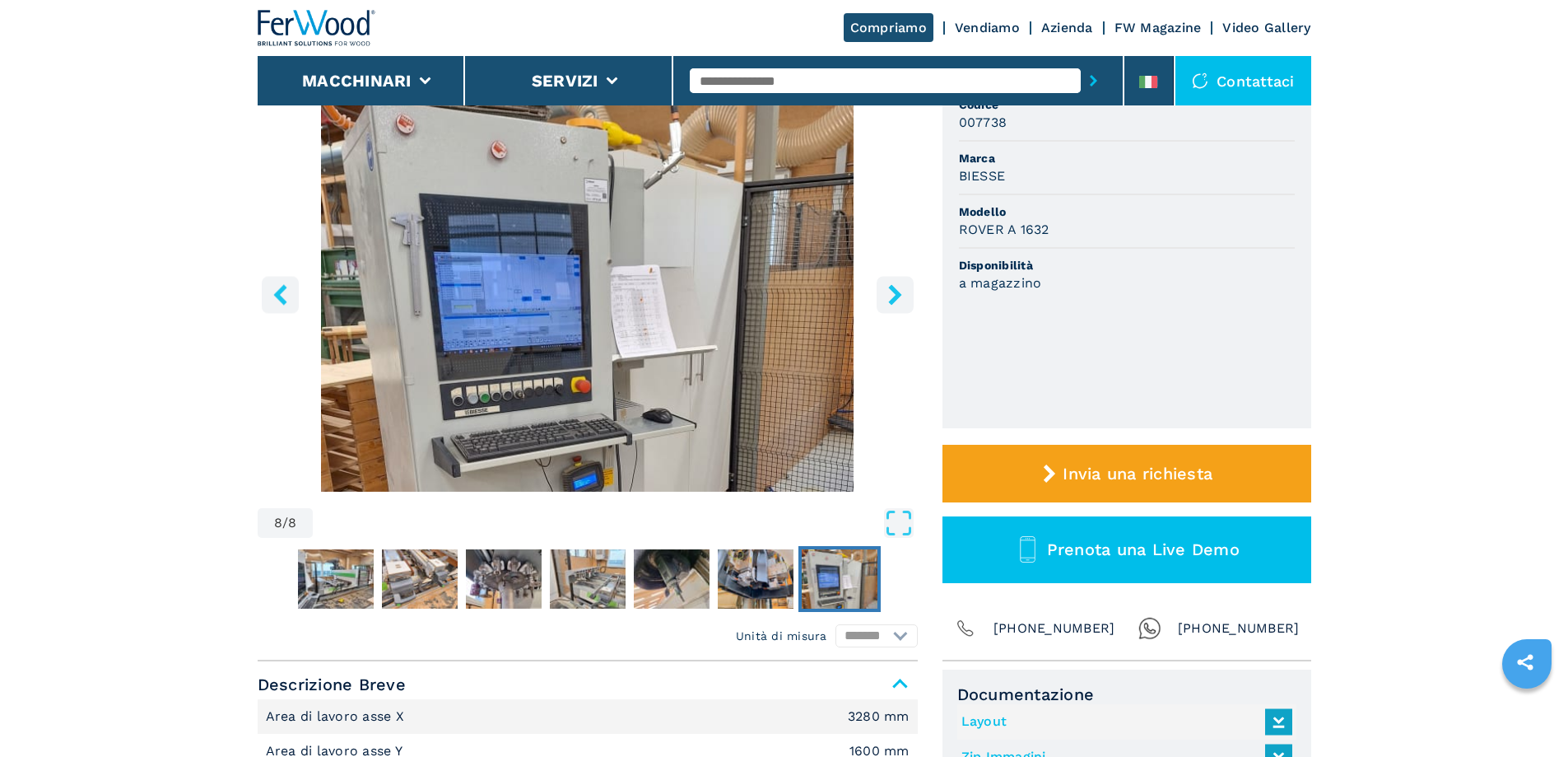
click at [561, 287] on img "Go to Slide 8" at bounding box center [587, 292] width 660 height 399
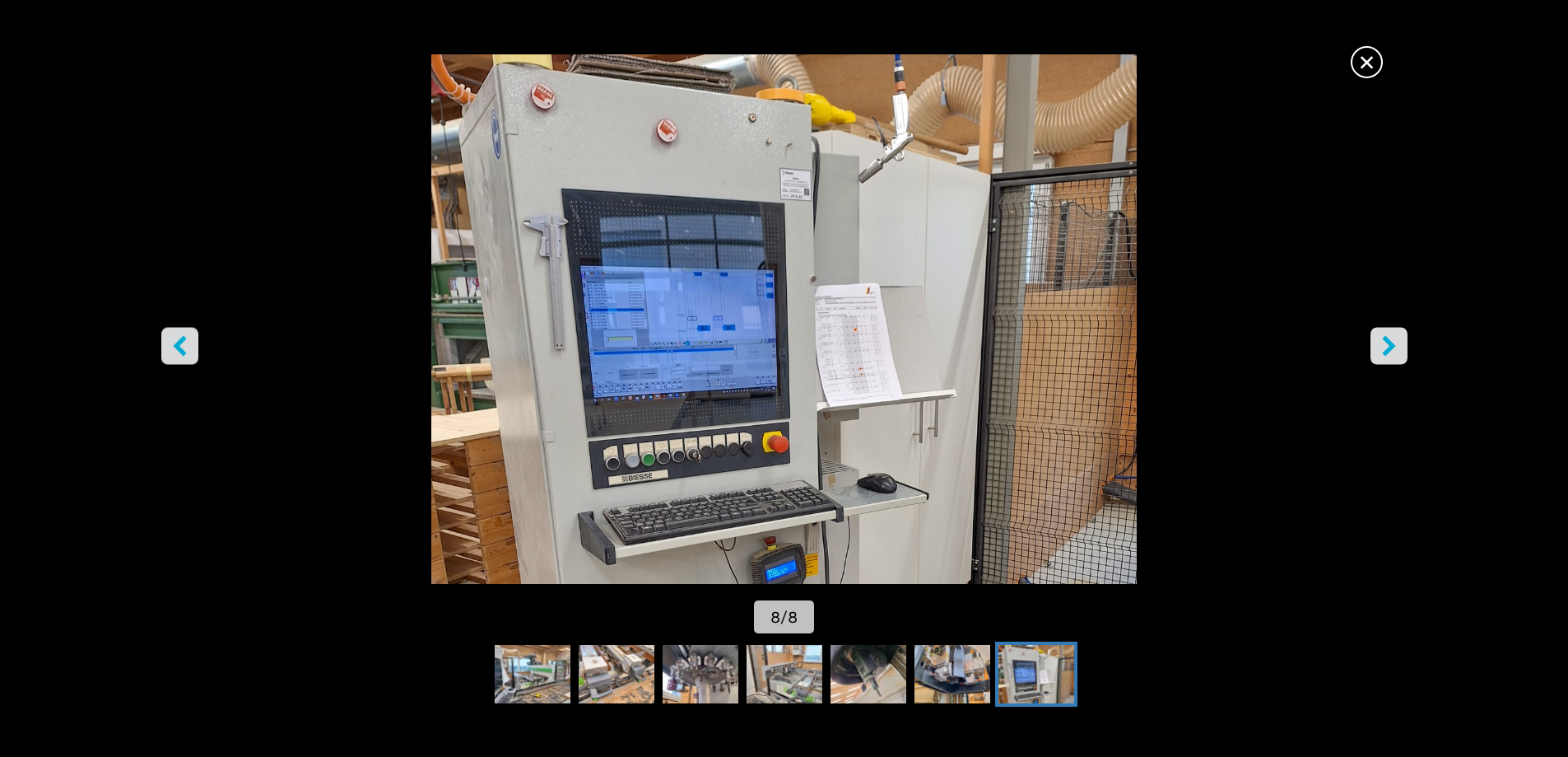
scroll to position [0, 0]
